Goal: Task Accomplishment & Management: Manage account settings

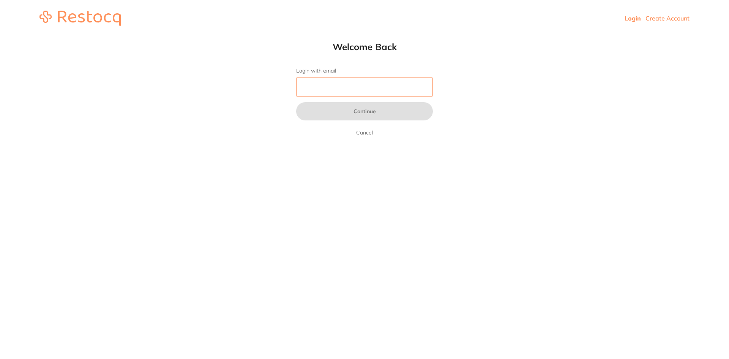
click at [316, 81] on input "Login with email" at bounding box center [364, 87] width 137 height 20
type input "[EMAIL_ADDRESS][DOMAIN_NAME]"
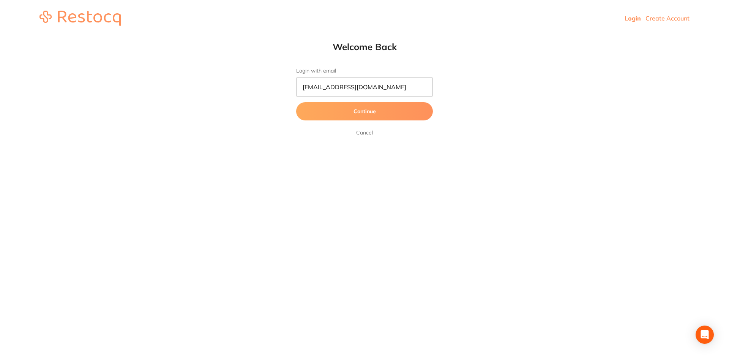
click at [371, 114] on button "Continue" at bounding box center [364, 111] width 137 height 18
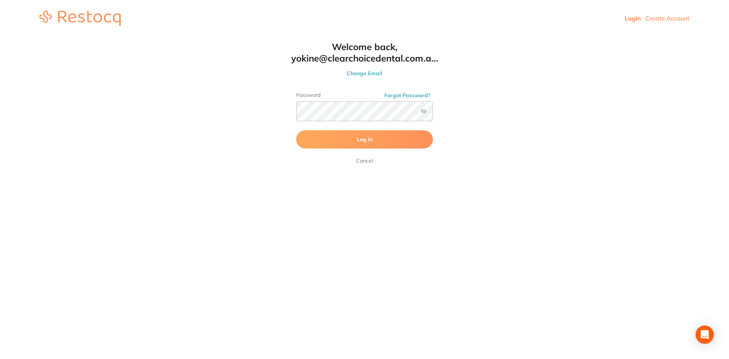
click at [371, 135] on button "Log In" at bounding box center [364, 139] width 137 height 18
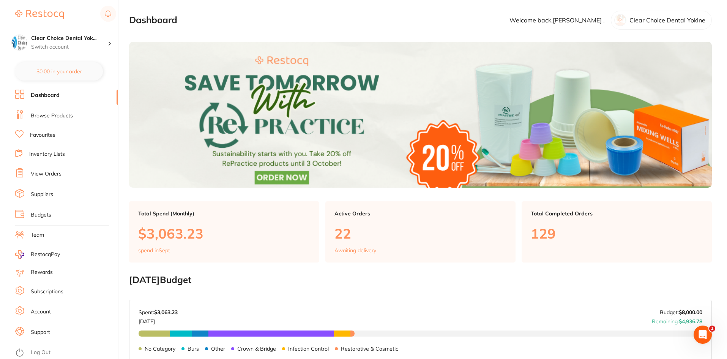
click at [54, 174] on link "View Orders" at bounding box center [46, 174] width 31 height 8
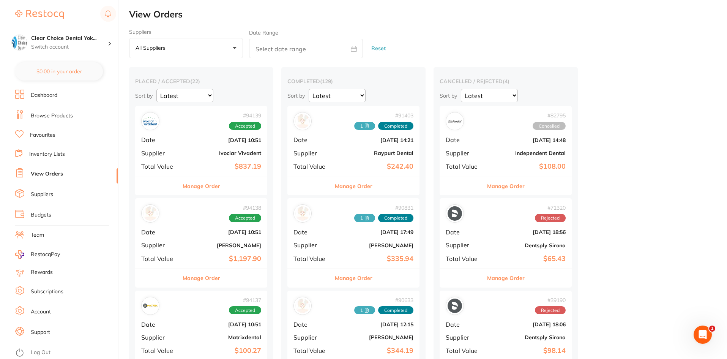
click at [195, 186] on button "Manage Order" at bounding box center [202, 186] width 38 height 18
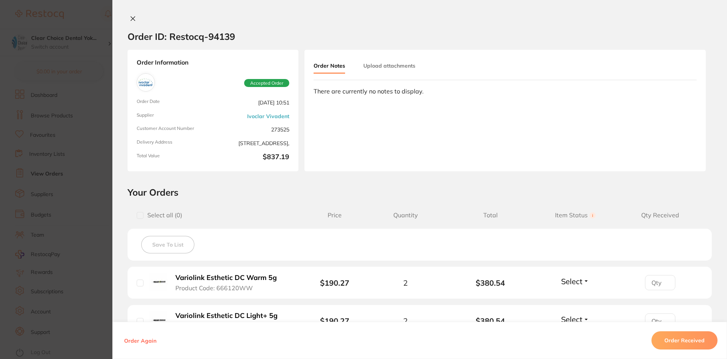
click at [390, 65] on button "Upload attachments" at bounding box center [389, 66] width 52 height 14
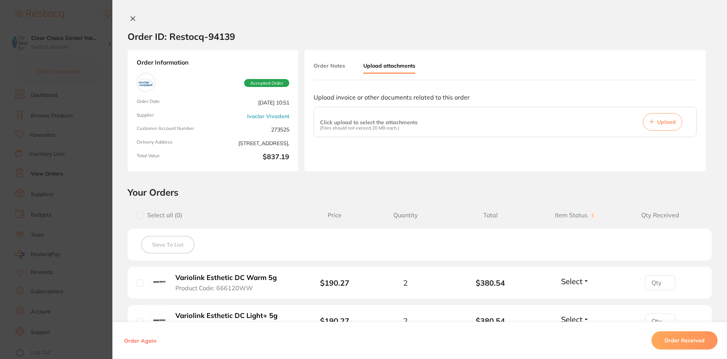
click at [659, 123] on span "Upload" at bounding box center [666, 121] width 19 height 7
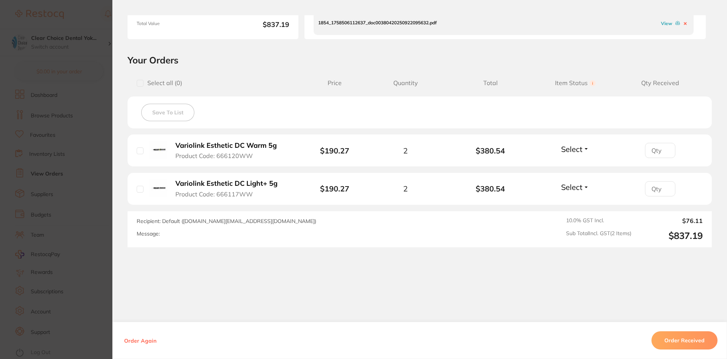
scroll to position [134, 0]
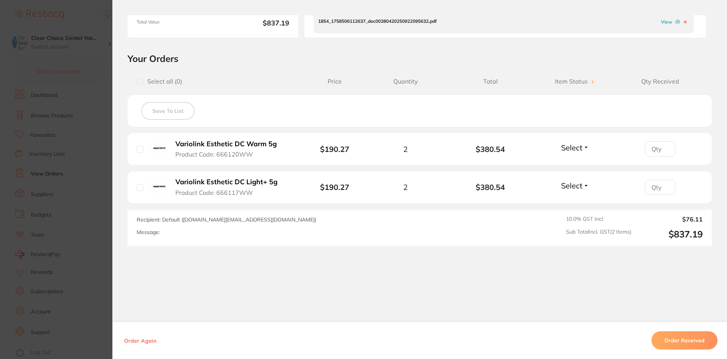
click at [689, 338] on button "Order Received" at bounding box center [685, 340] width 66 height 18
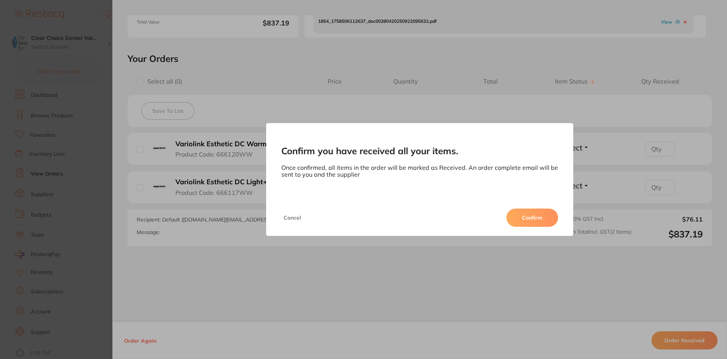
click at [545, 219] on button "Confirm" at bounding box center [533, 217] width 52 height 18
